Goal: Task Accomplishment & Management: Use online tool/utility

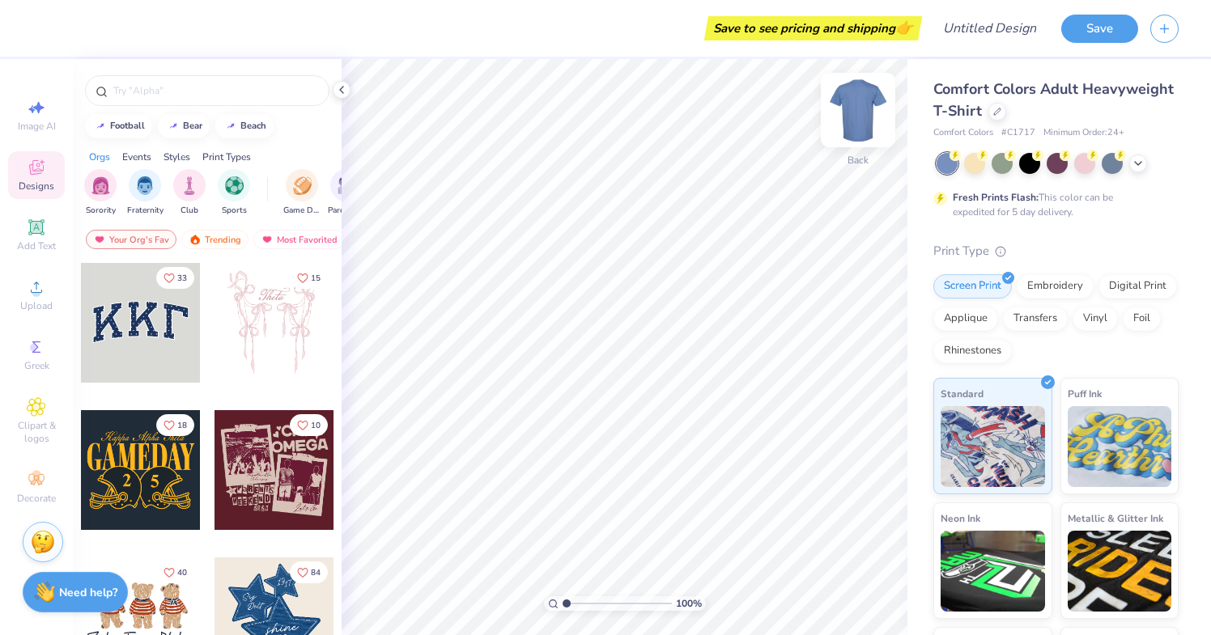
click at [854, 104] on img at bounding box center [857, 110] width 65 height 65
click at [45, 274] on div "Upload" at bounding box center [36, 295] width 57 height 48
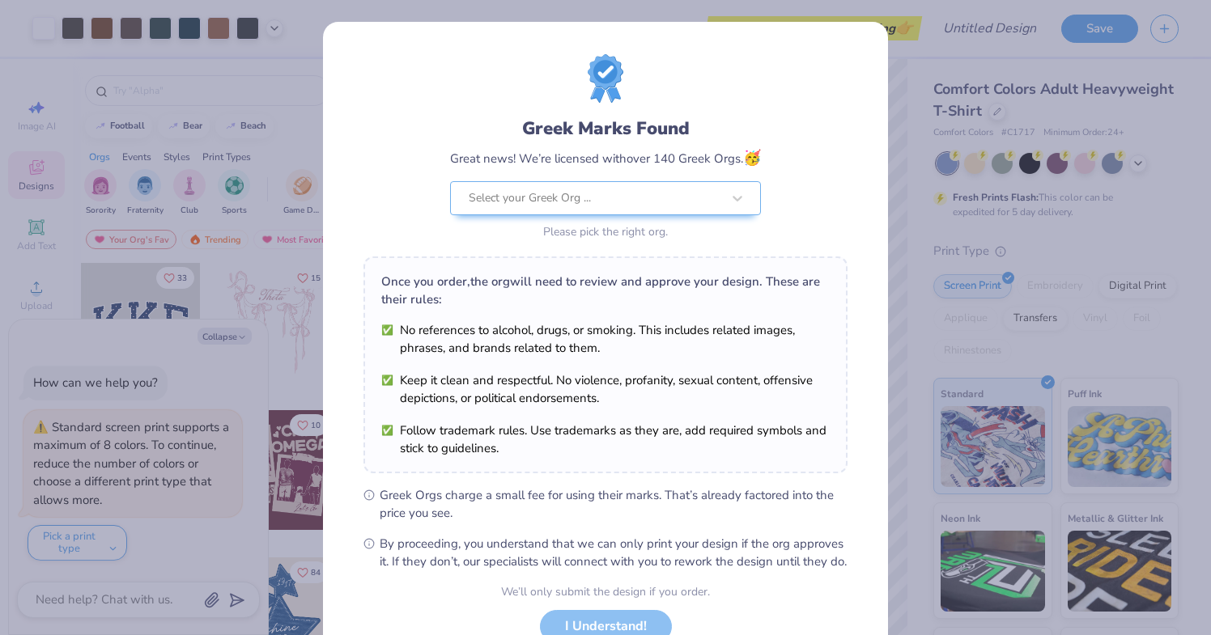
scroll to position [122, 0]
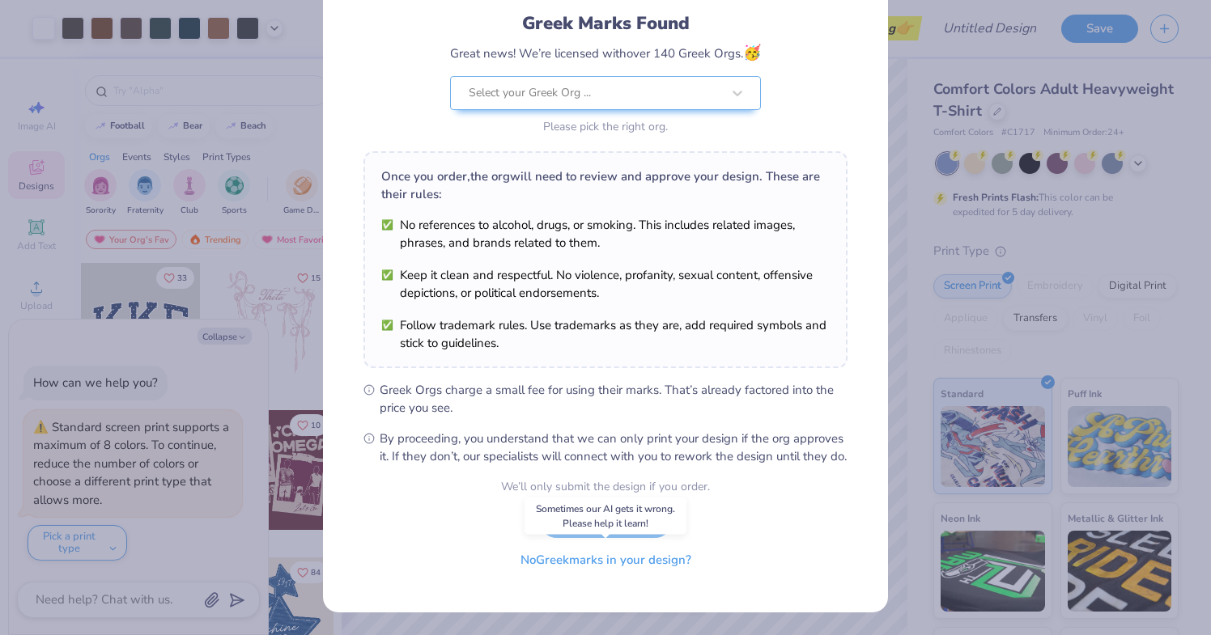
click at [554, 562] on button "No Greek marks in your design?" at bounding box center [606, 560] width 198 height 33
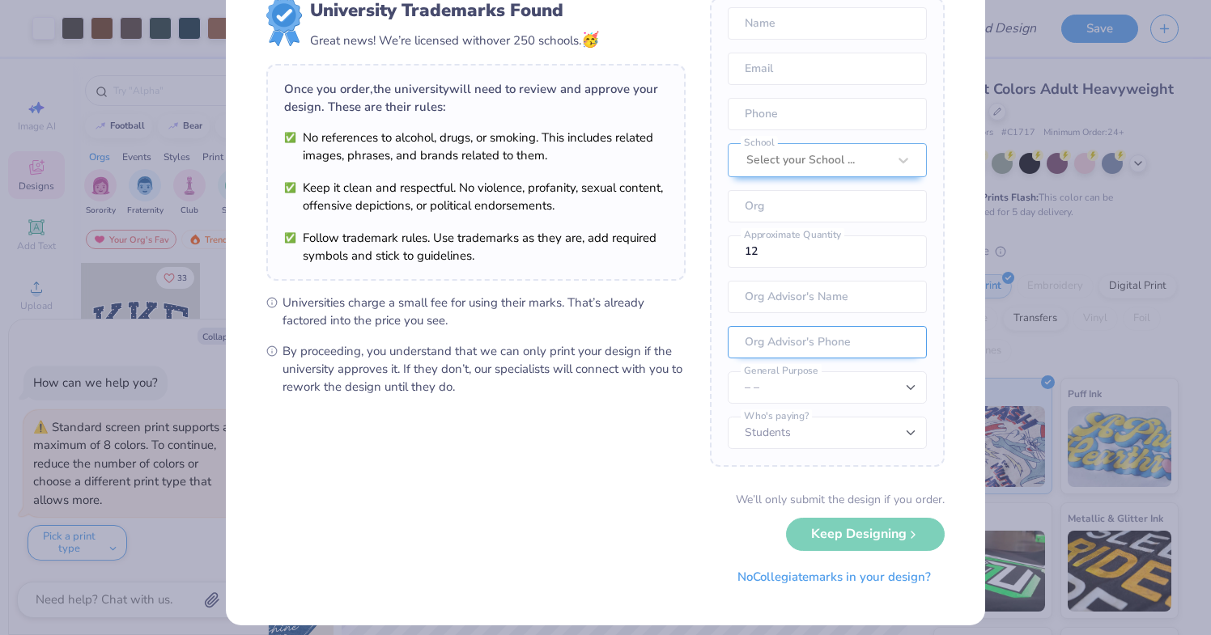
scroll to position [58, 0]
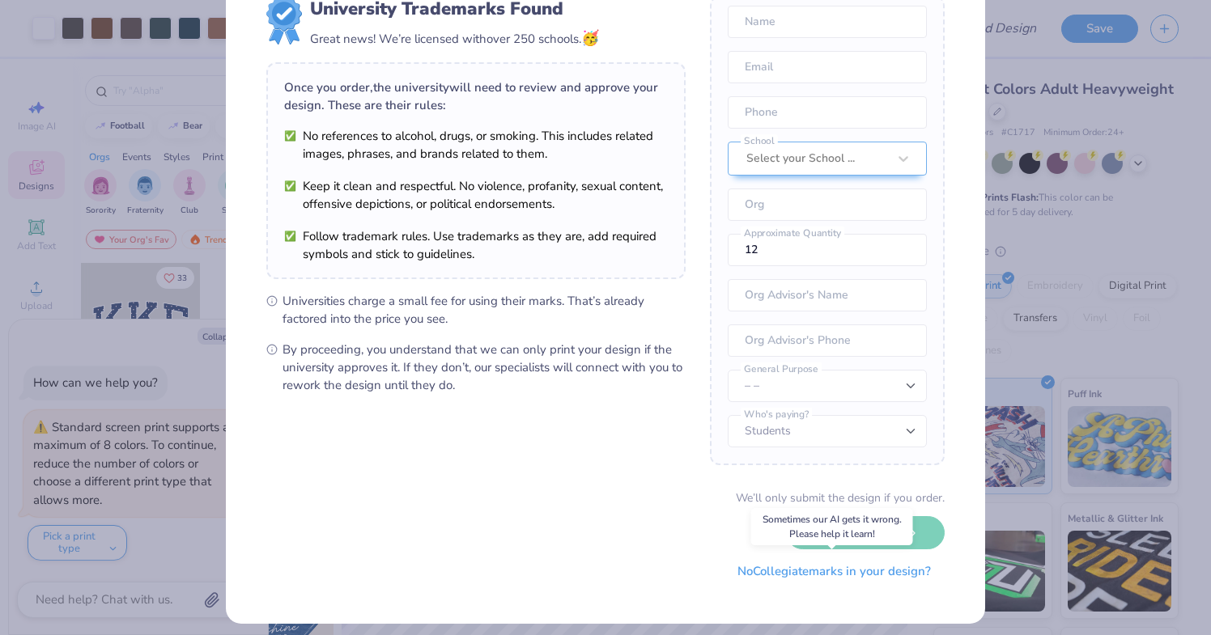
click at [782, 570] on button "No Collegiate marks in your design?" at bounding box center [833, 571] width 221 height 33
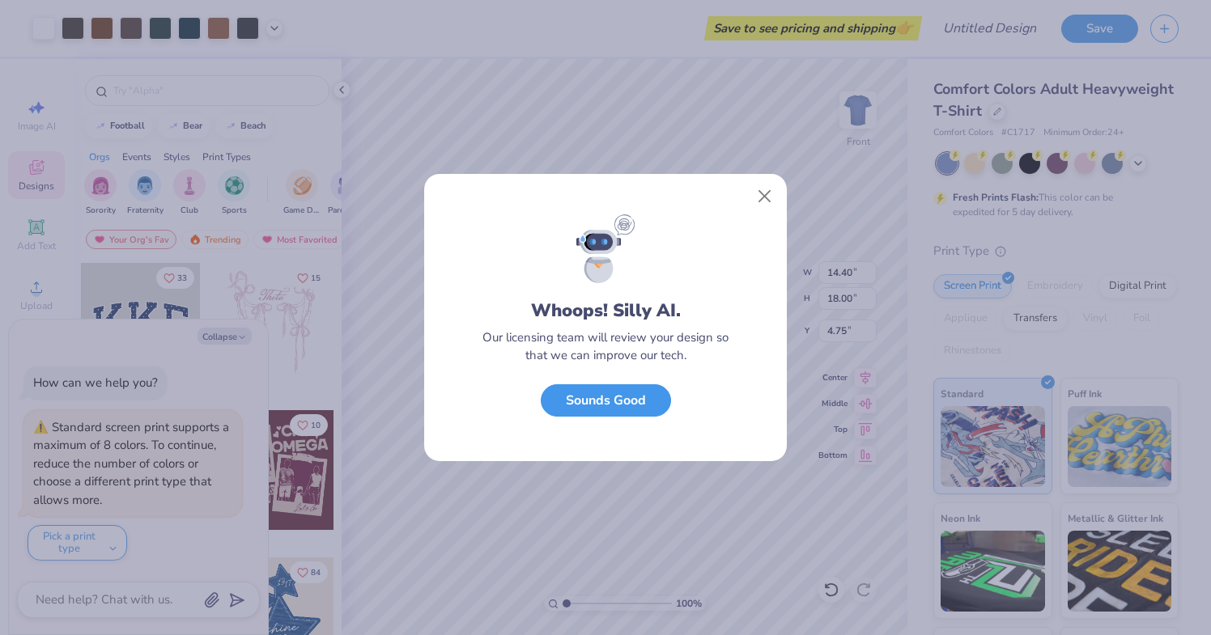
click at [603, 400] on button "Sounds Good" at bounding box center [606, 400] width 130 height 33
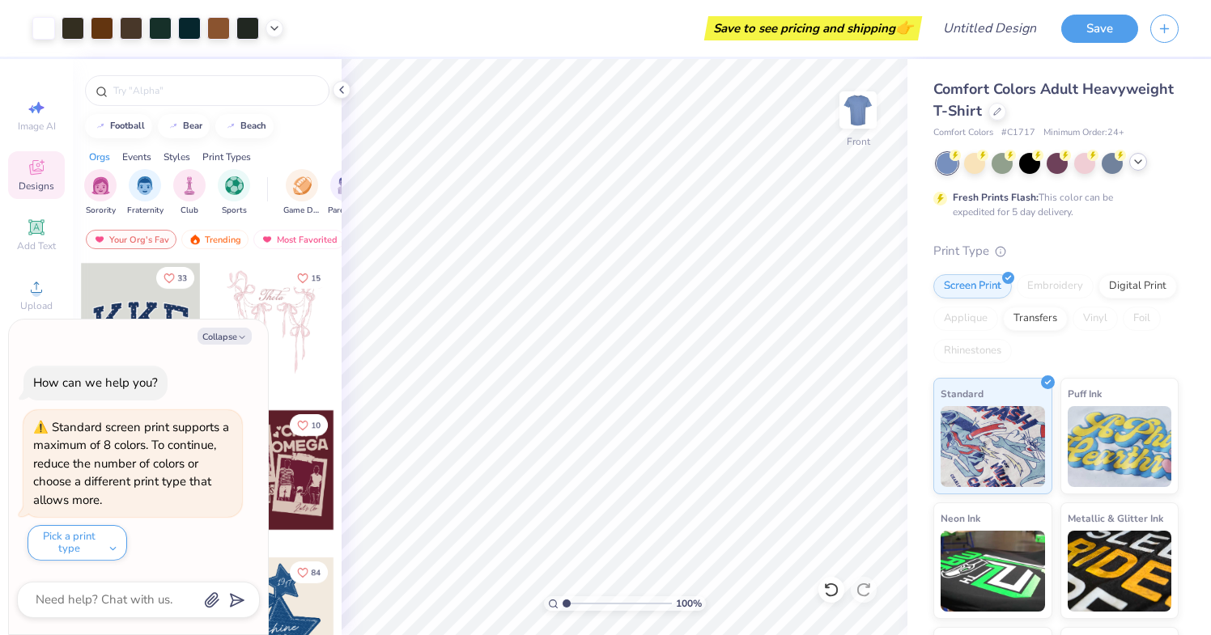
click at [1135, 160] on polyline at bounding box center [1138, 161] width 6 height 3
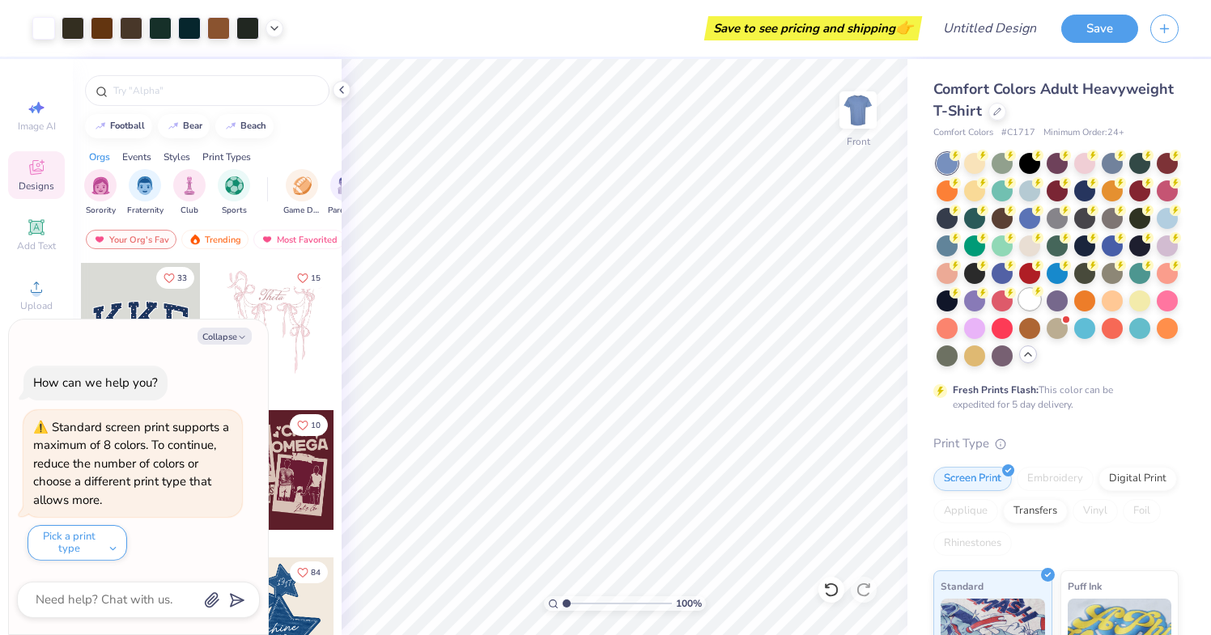
click at [1024, 299] on div at bounding box center [1029, 299] width 21 height 21
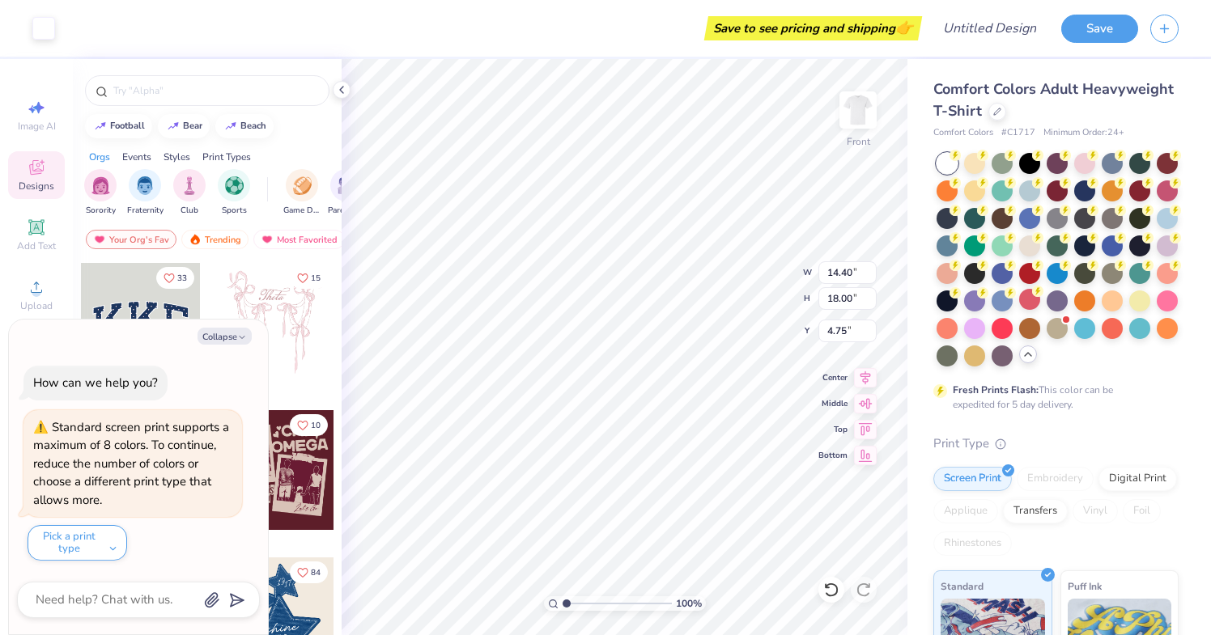
type textarea "x"
type input "4.99"
type textarea "x"
type input "0.23"
type input "0.87"
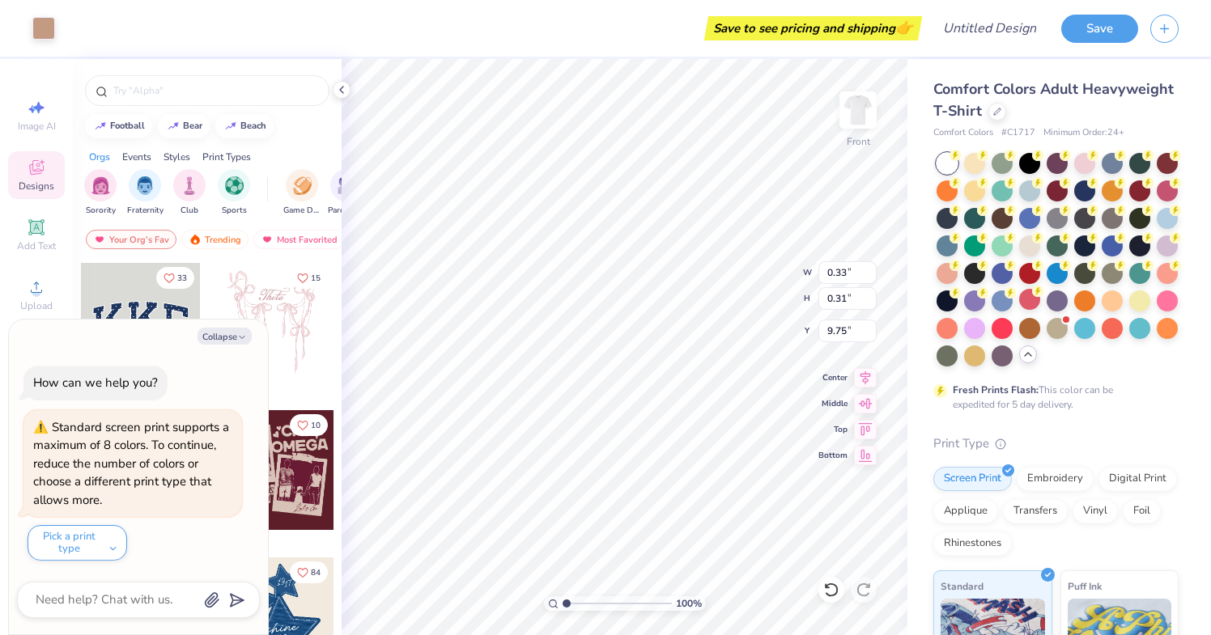
type input "12.71"
type textarea "x"
type input "3.00"
type textarea "x"
type input "11.46"
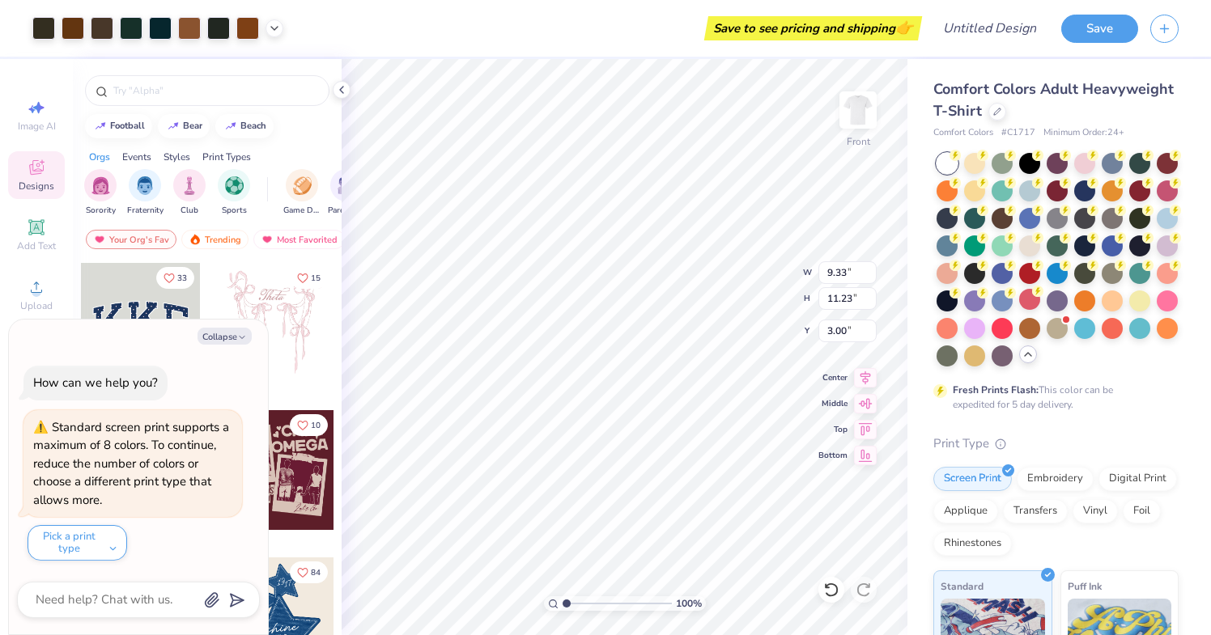
type input "13.80"
type textarea "x"
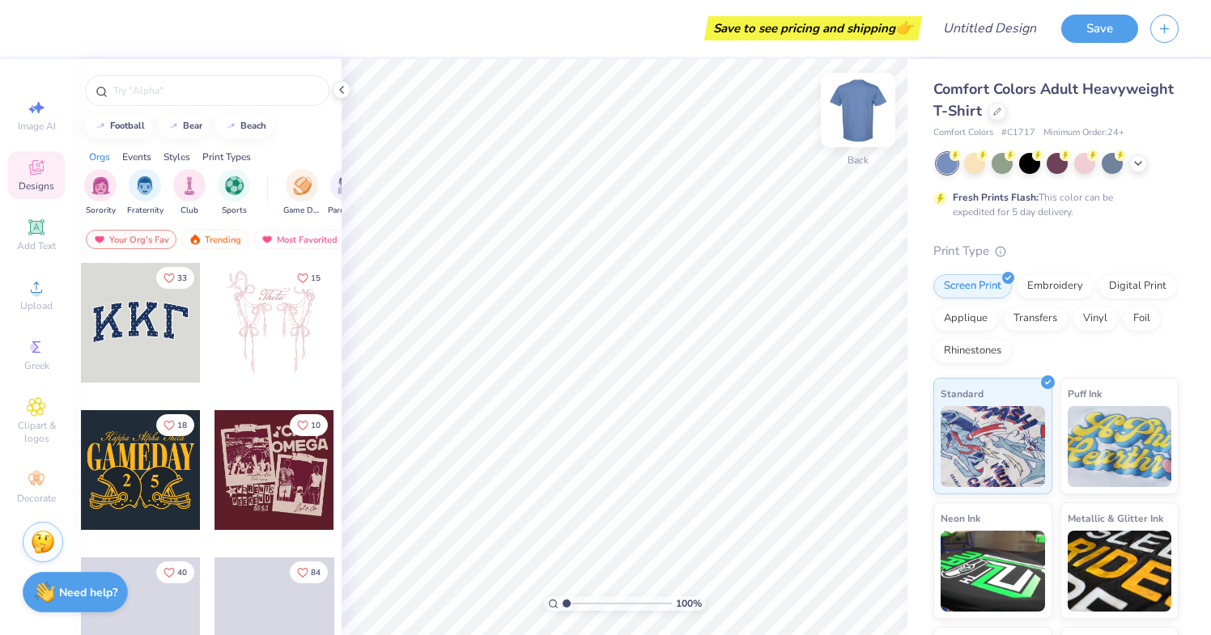
click at [847, 104] on img at bounding box center [857, 110] width 65 height 65
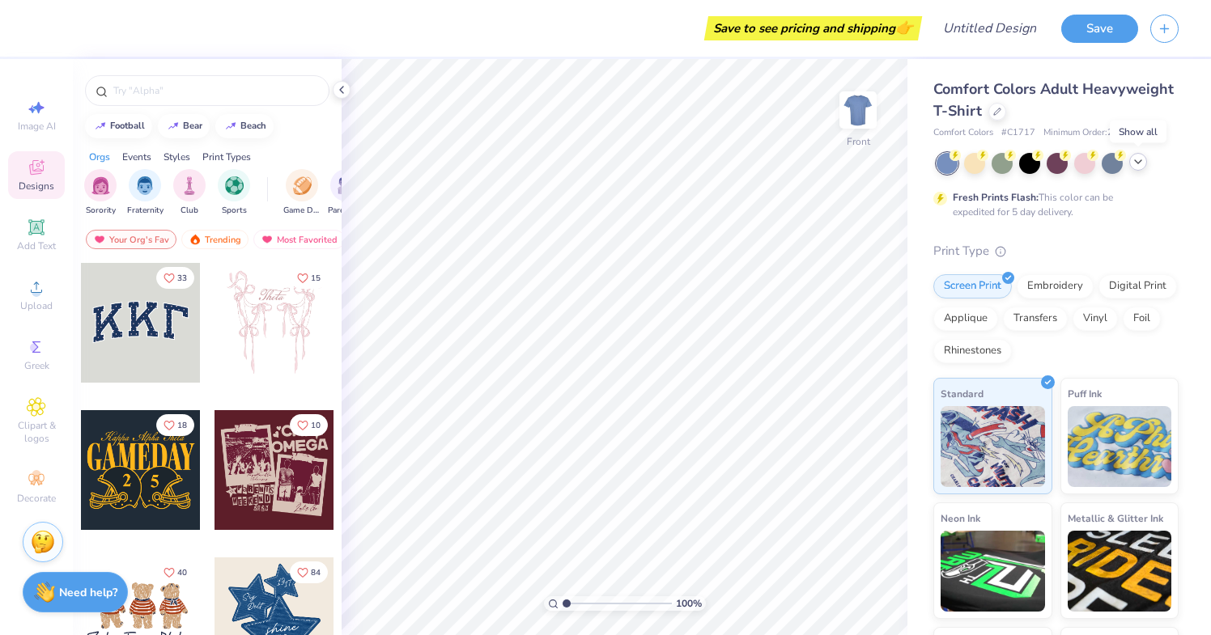
click at [1143, 168] on icon at bounding box center [1137, 161] width 13 height 13
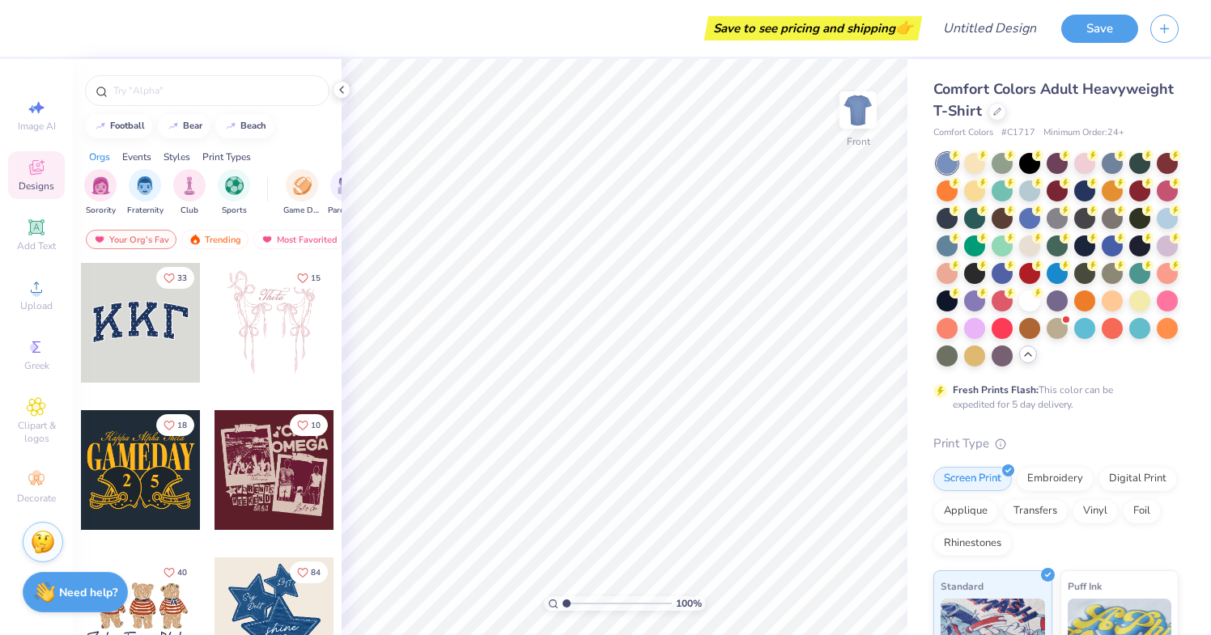
click at [1025, 312] on div at bounding box center [1057, 260] width 242 height 214
click at [1034, 300] on div at bounding box center [1029, 299] width 21 height 21
click at [39, 283] on icon at bounding box center [36, 287] width 19 height 19
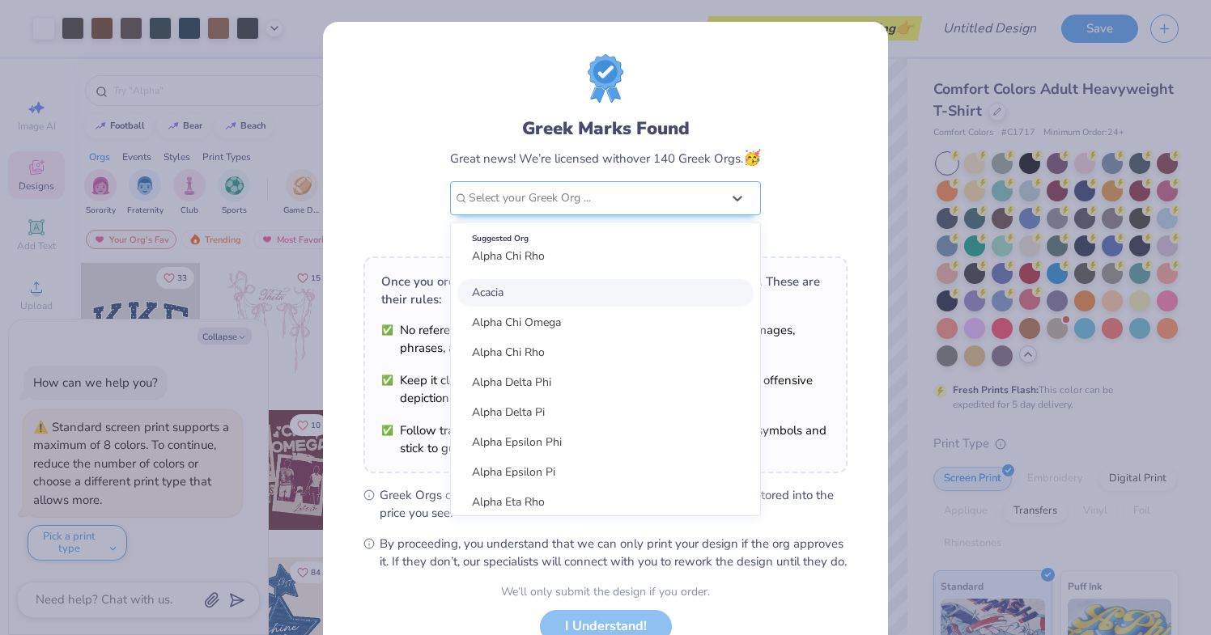
click at [487, 175] on div "Greek Marks Found Great news! We’re licensed with over 140 Greek Orgs. 🥳 option…" at bounding box center [605, 180] width 311 height 128
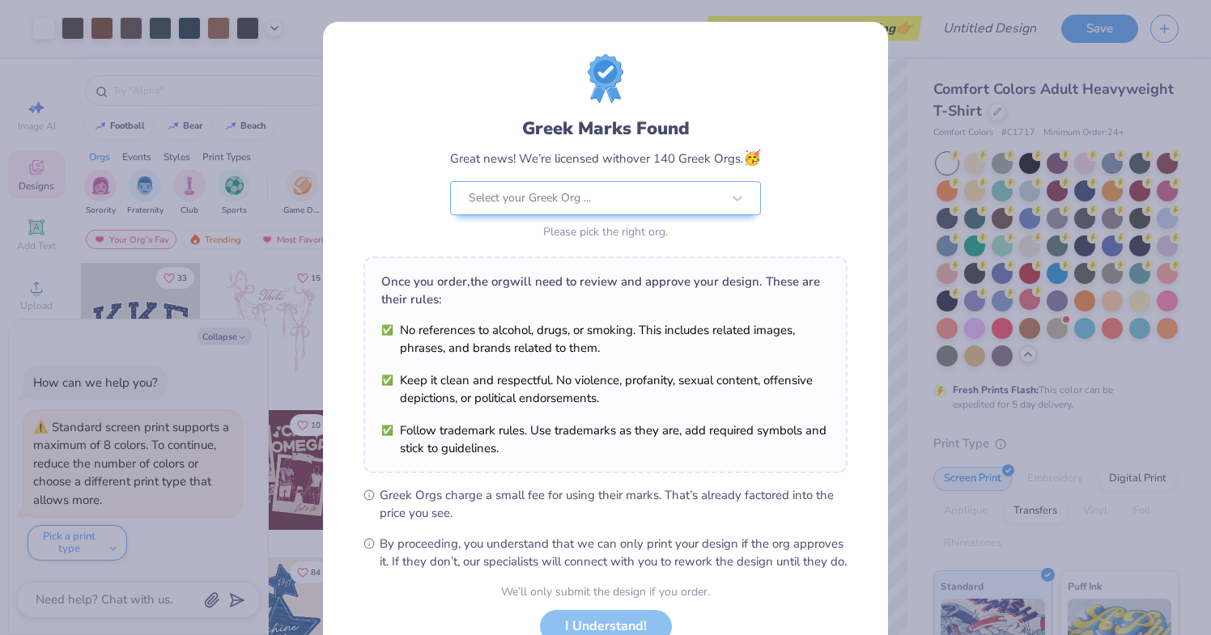
click at [281, 103] on div "Greek Marks Found Great news! We’re licensed with over 140 Greek Orgs. 🥳 Select…" at bounding box center [605, 317] width 1211 height 635
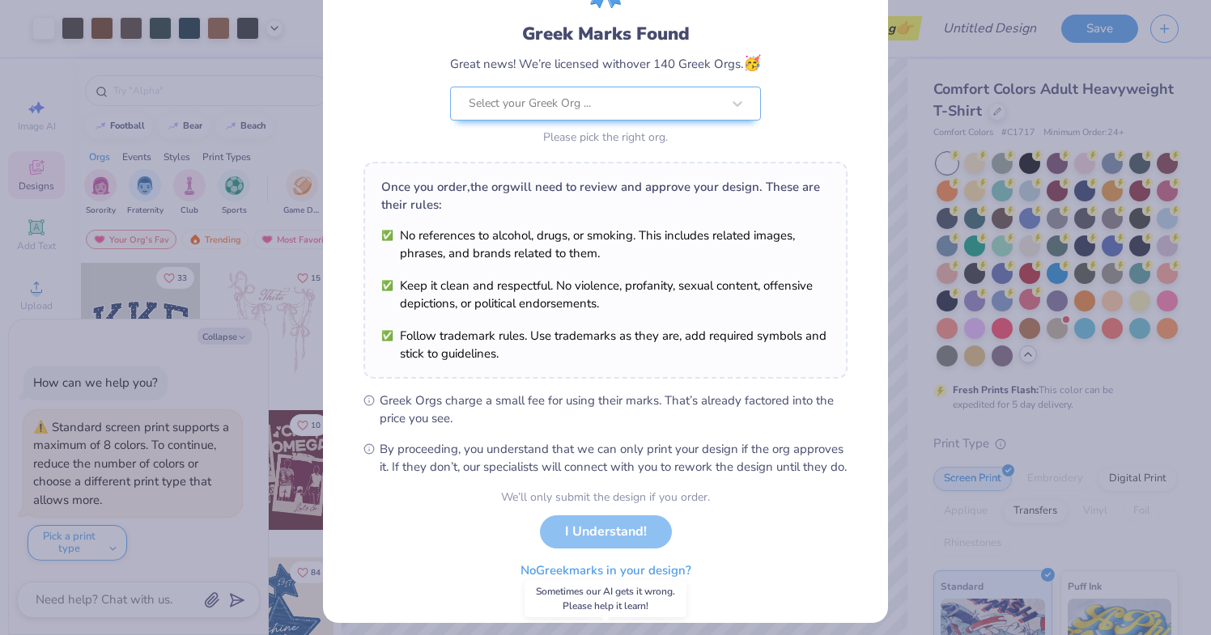
scroll to position [122, 0]
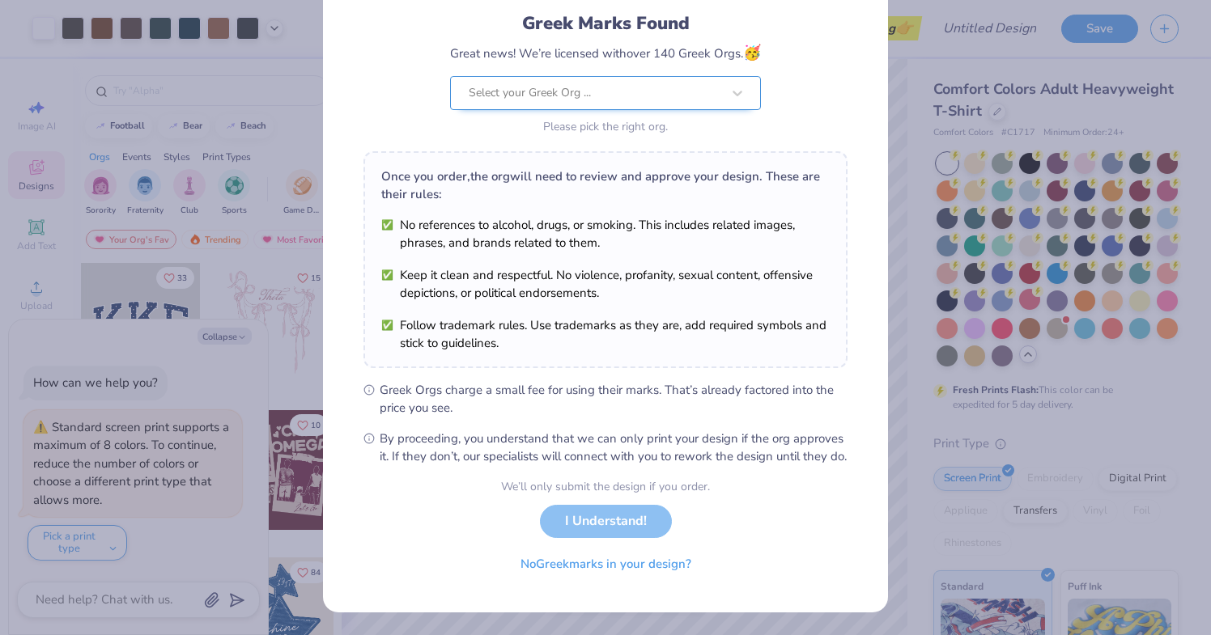
click at [537, 83] on div at bounding box center [595, 93] width 252 height 21
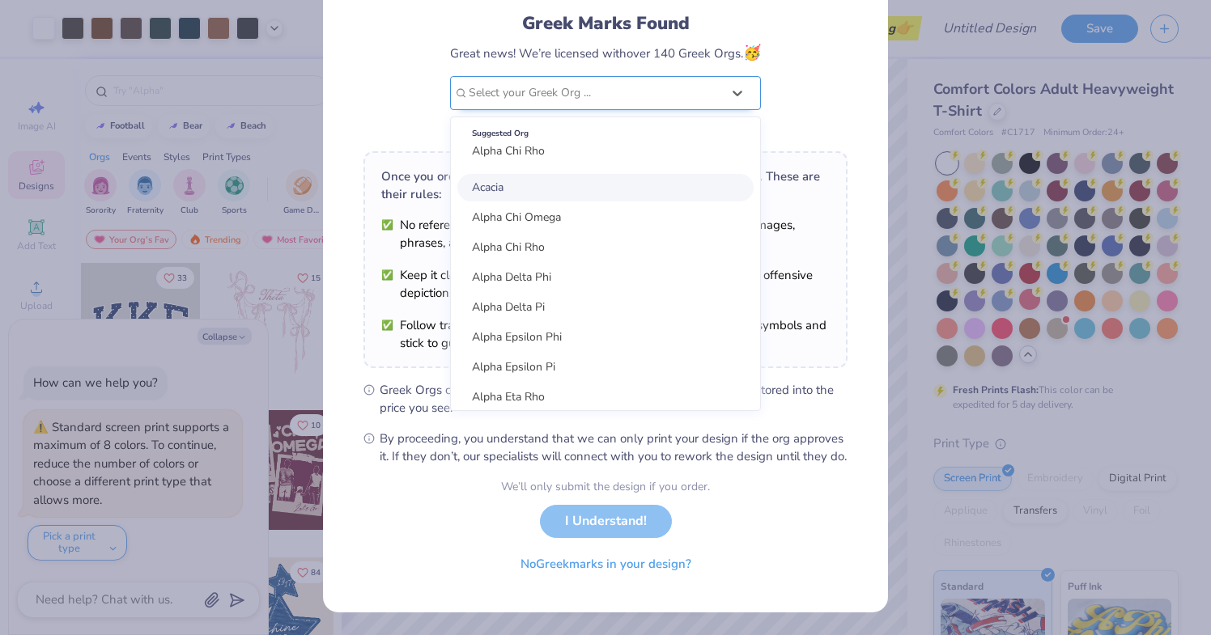
scroll to position [0, 0]
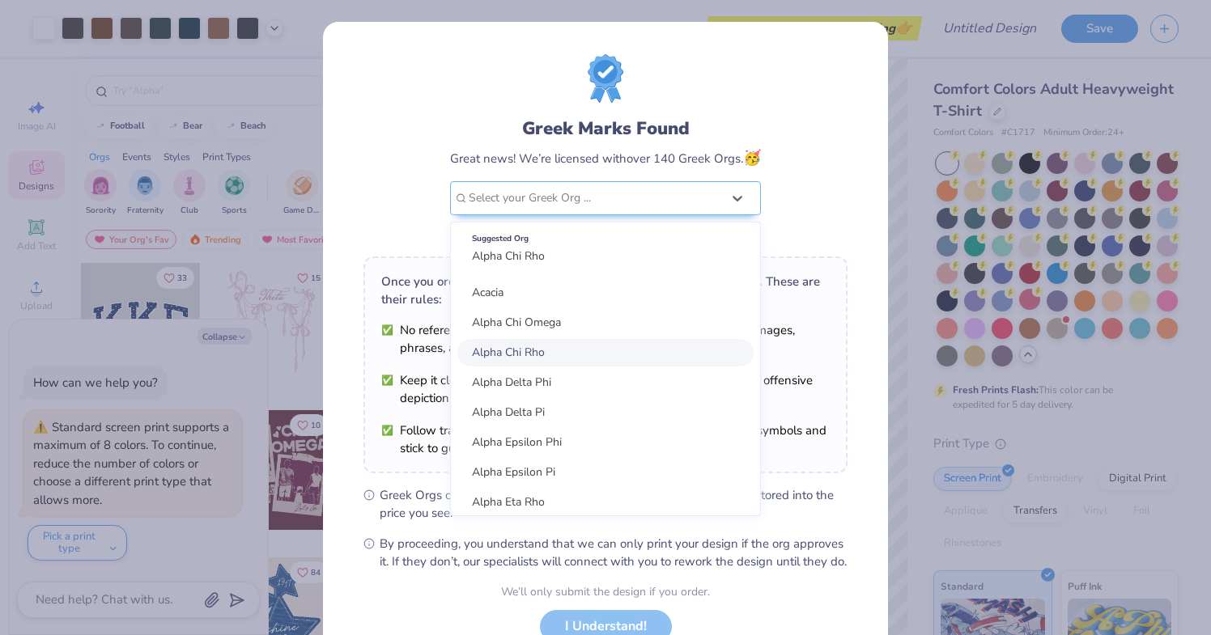
click at [532, 352] on span "Alpha Chi Rho" at bounding box center [508, 352] width 73 height 15
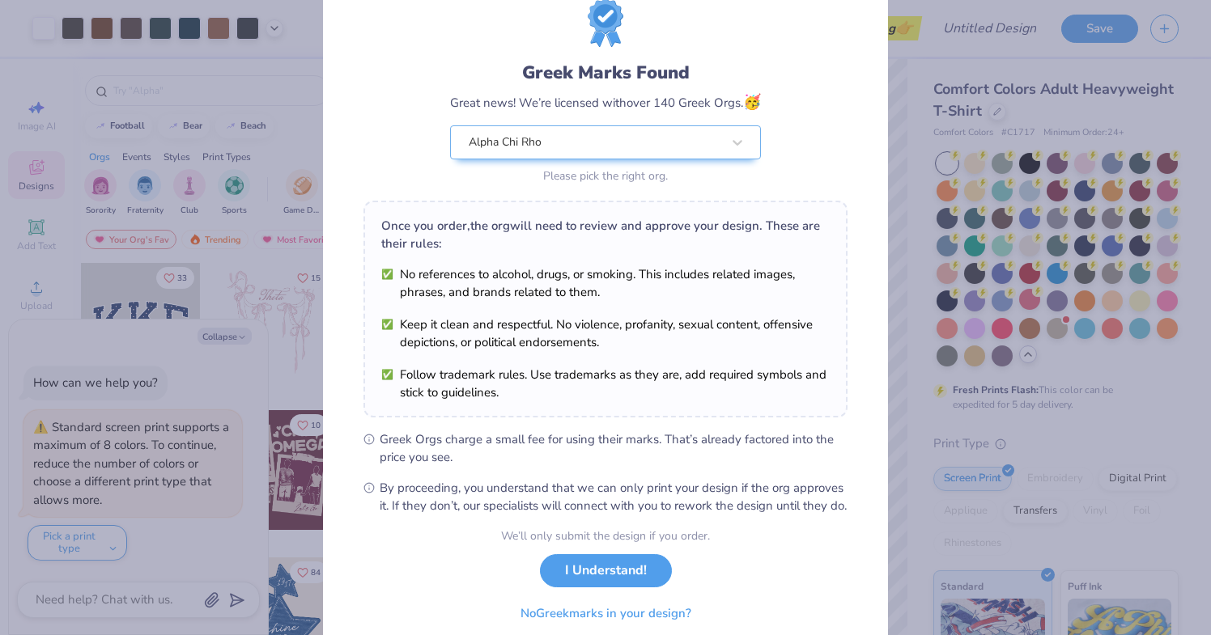
scroll to position [122, 0]
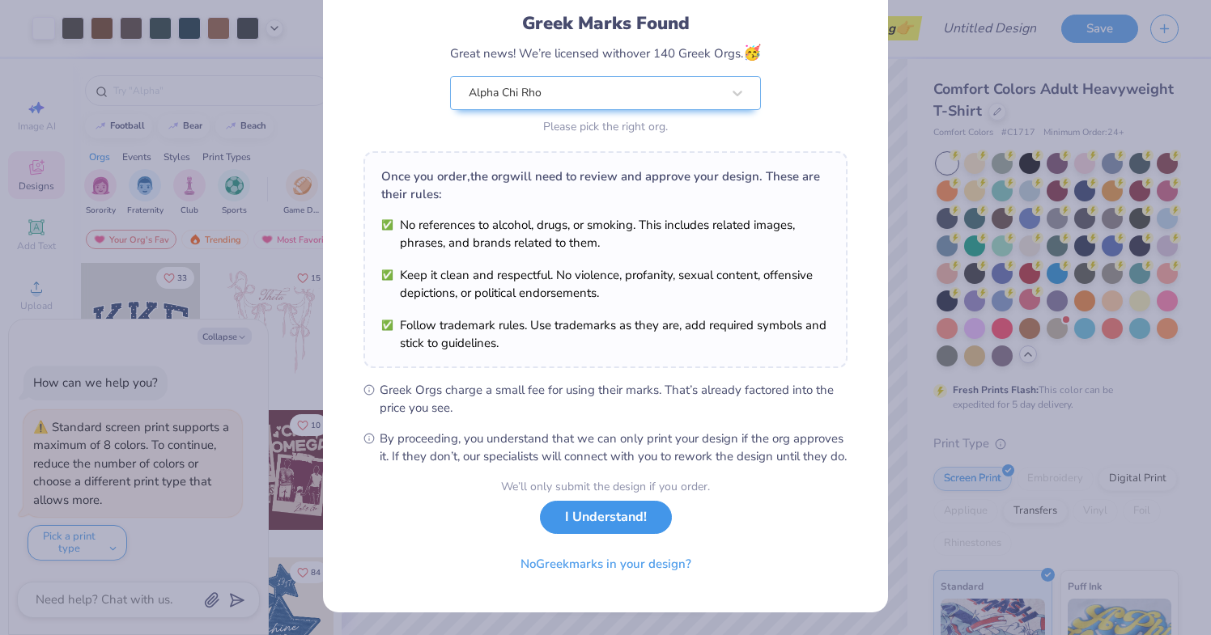
click at [596, 533] on button "I Understand!" at bounding box center [606, 517] width 132 height 33
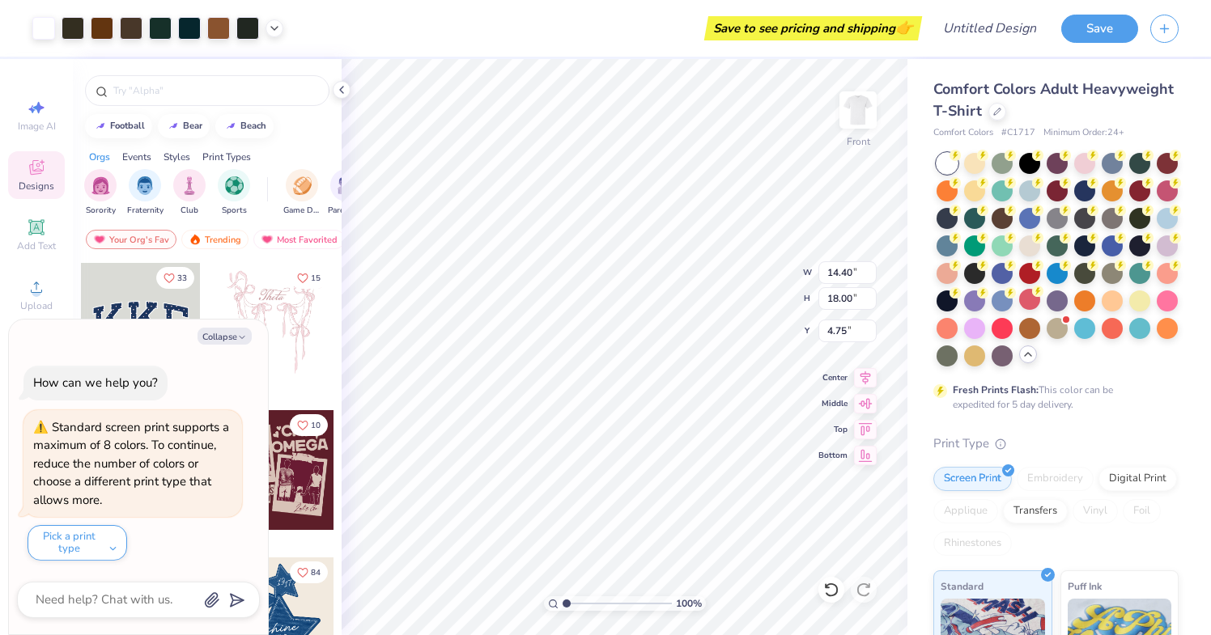
scroll to position [0, 0]
type textarea "x"
type input "3.00"
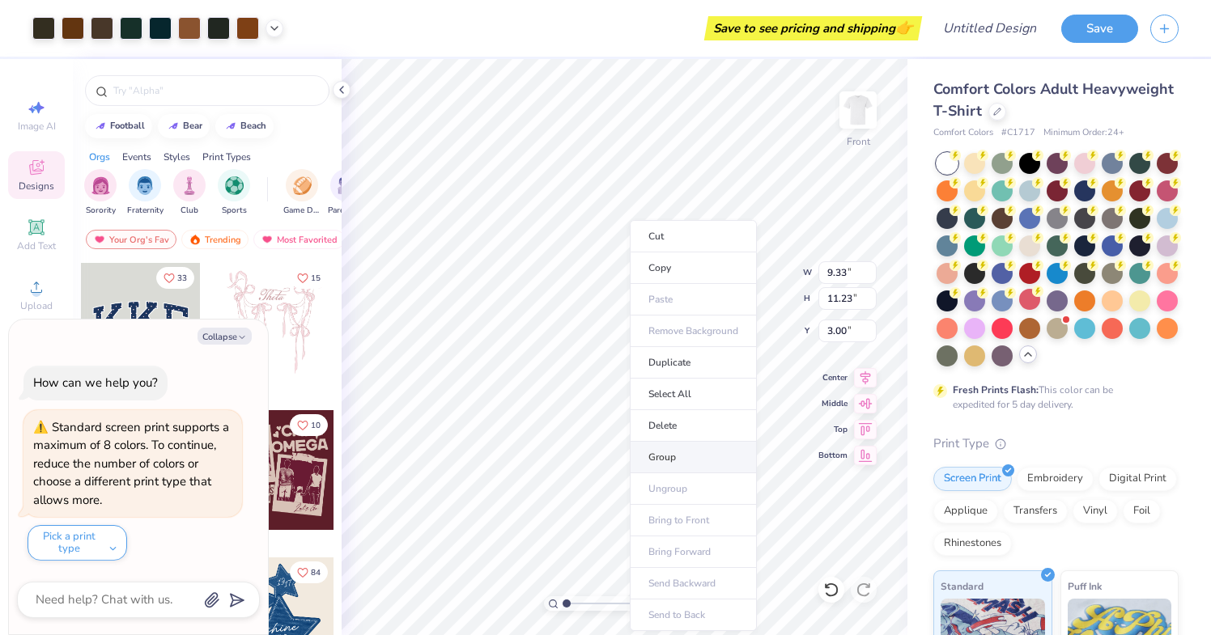
click at [668, 456] on li "Group" at bounding box center [693, 458] width 127 height 32
type textarea "x"
type input "11.13"
type input "13.40"
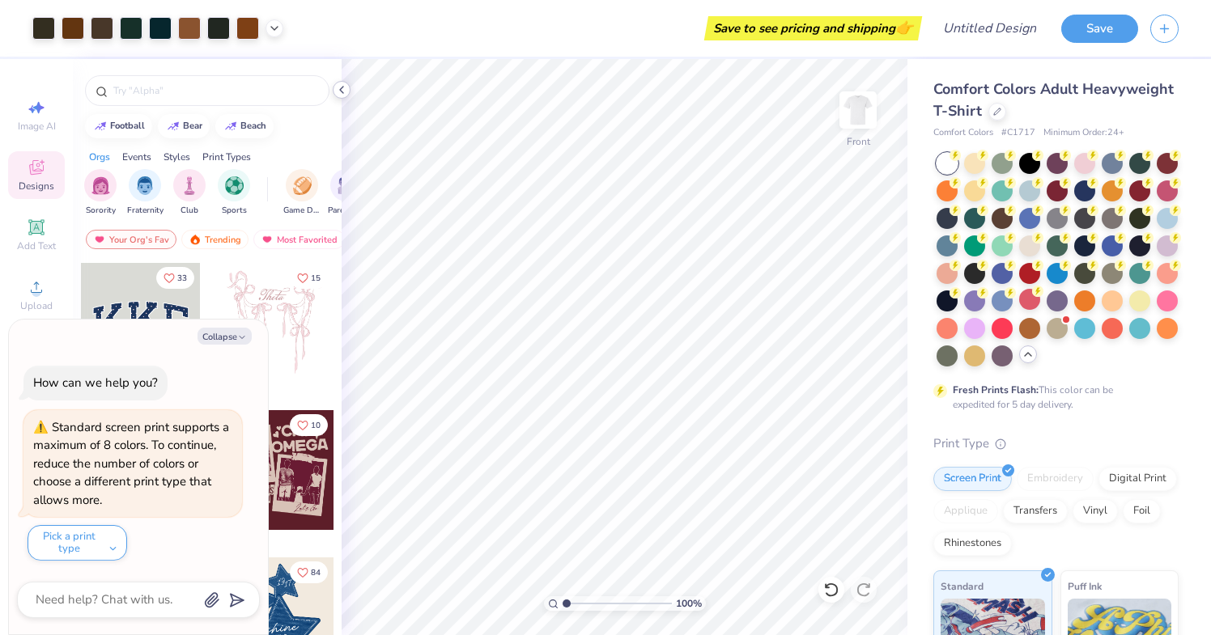
click at [342, 91] on polyline at bounding box center [341, 90] width 3 height 6
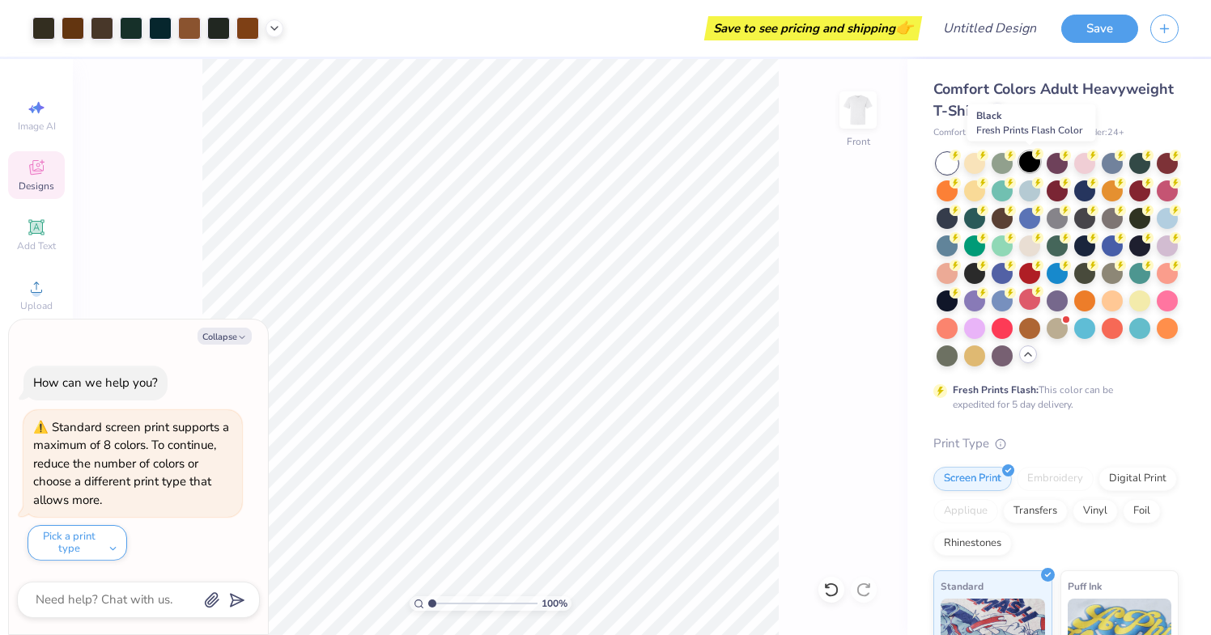
click at [1028, 167] on div at bounding box center [1029, 161] width 21 height 21
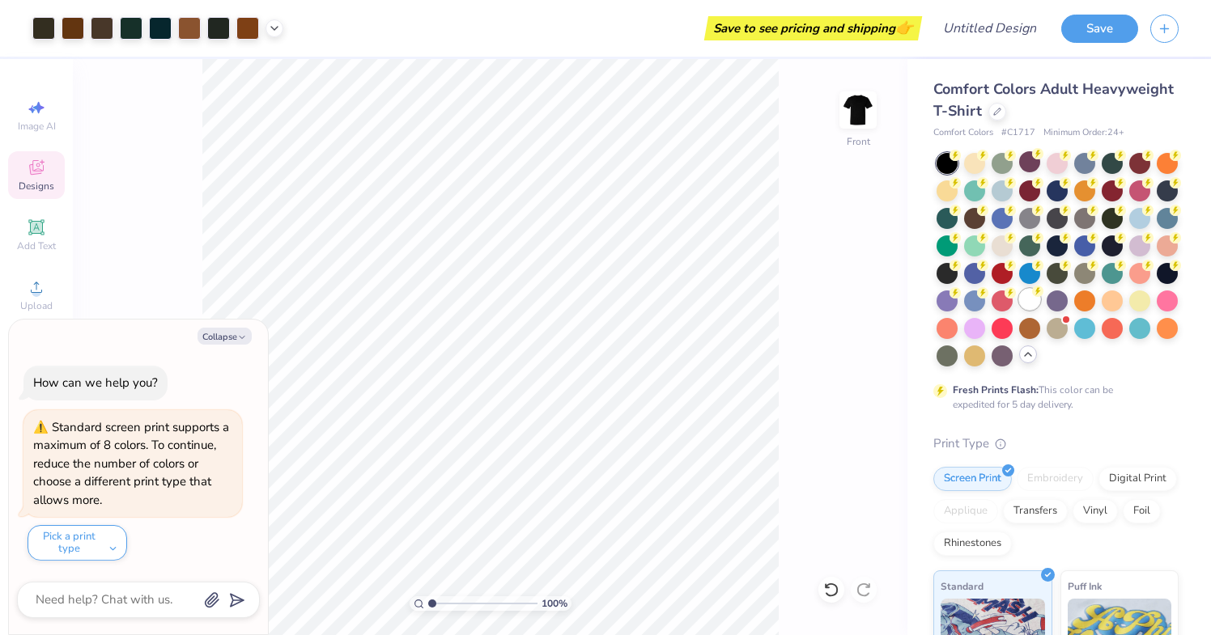
click at [1029, 303] on div at bounding box center [1029, 299] width 21 height 21
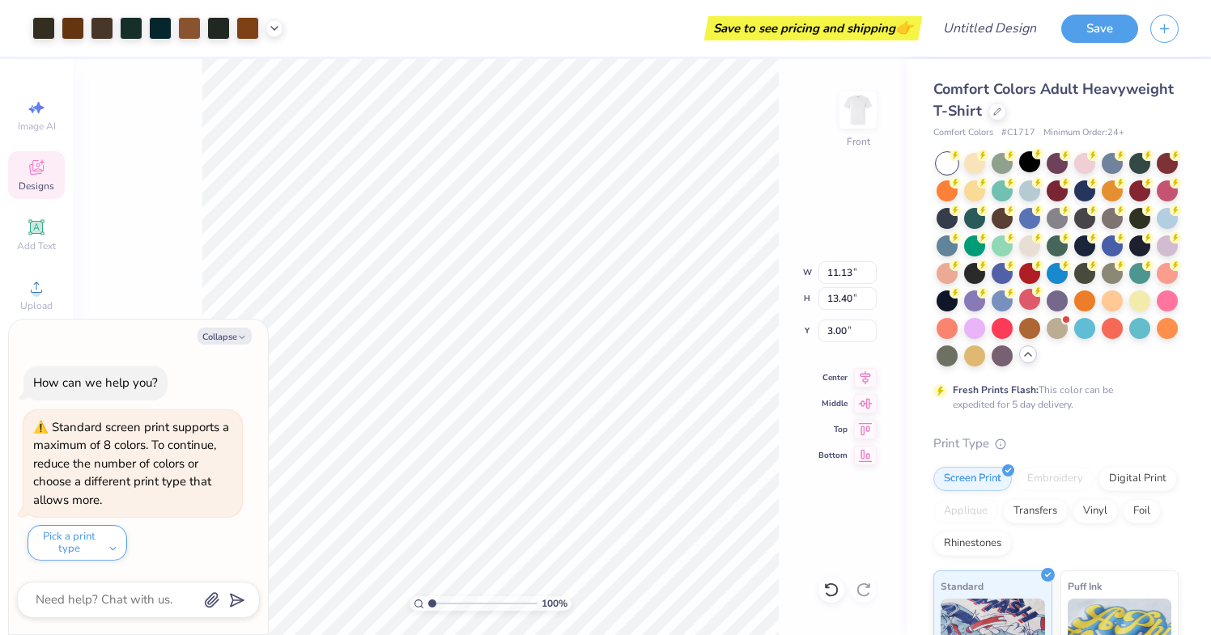
type textarea "x"
type input "1.18"
type input "1.01"
type input "3.18"
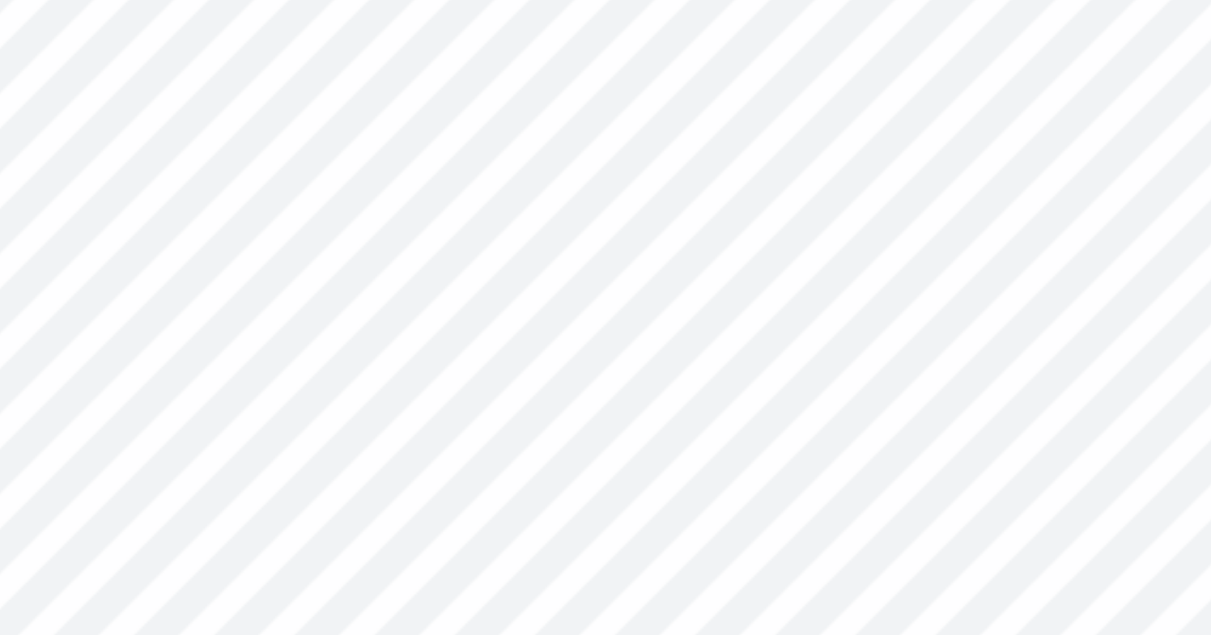
type textarea "x"
type input "3.35"
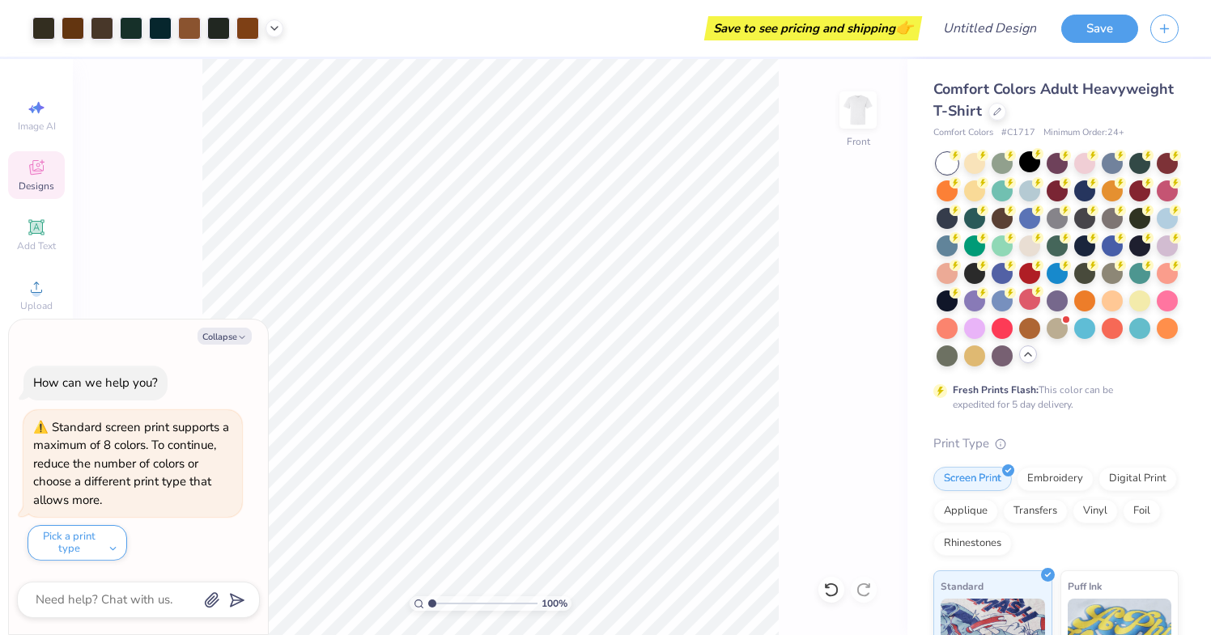
click at [855, 401] on div "100 % Front" at bounding box center [490, 347] width 834 height 576
click at [213, 340] on button "Collapse" at bounding box center [224, 336] width 54 height 17
type textarea "x"
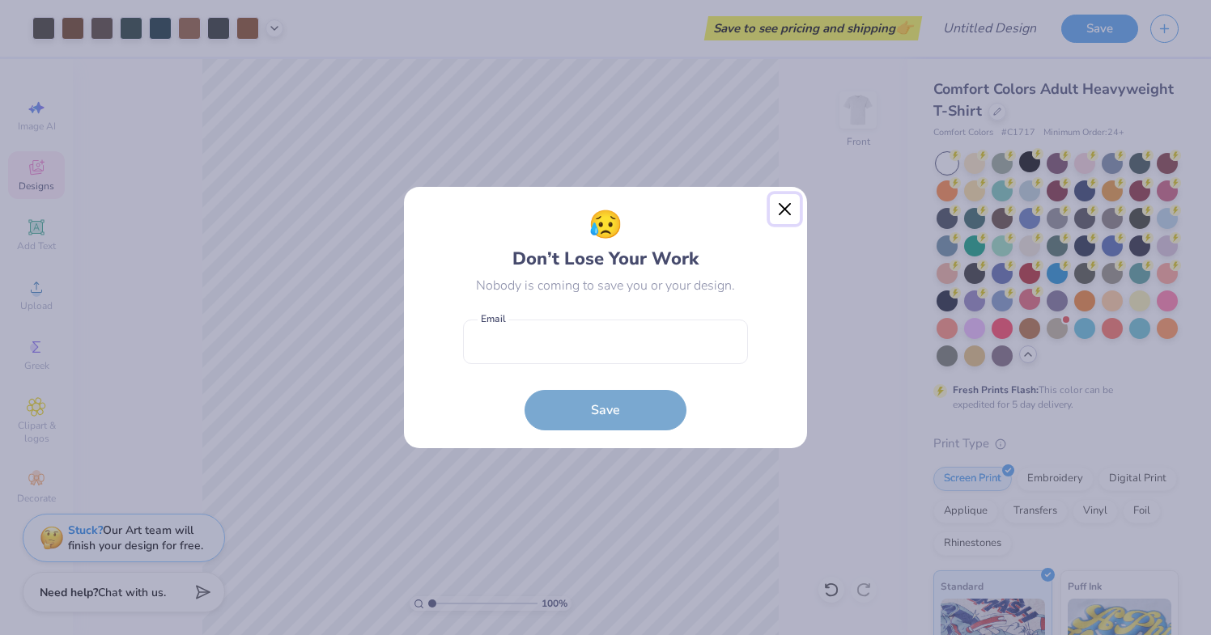
click at [778, 210] on button "Close" at bounding box center [785, 209] width 31 height 31
